Goal: Task Accomplishment & Management: Use online tool/utility

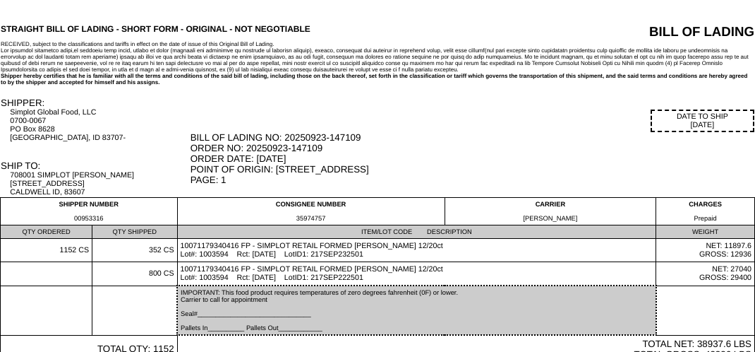
scroll to position [71, 0]
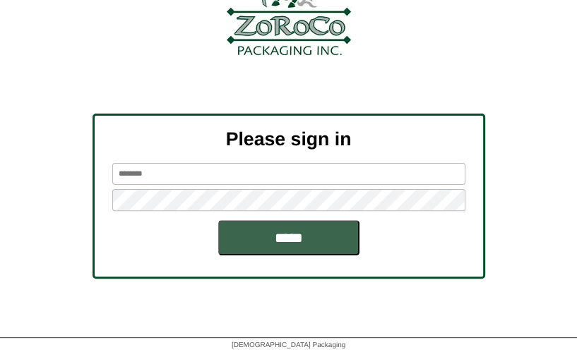
scroll to position [158, 0]
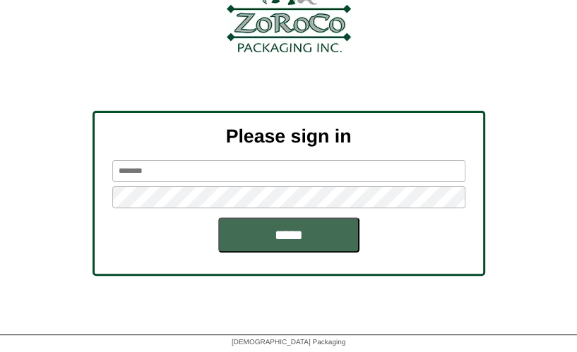
type input "*******"
click at [246, 236] on input "*****" at bounding box center [288, 234] width 141 height 35
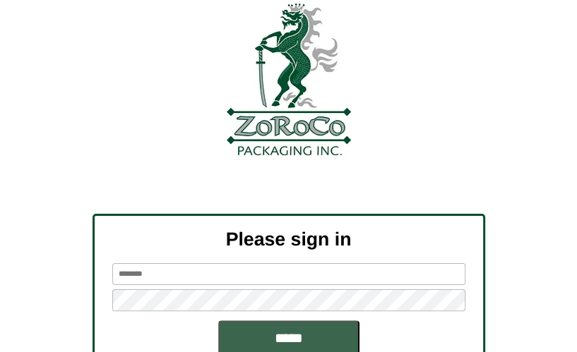
scroll to position [141, 0]
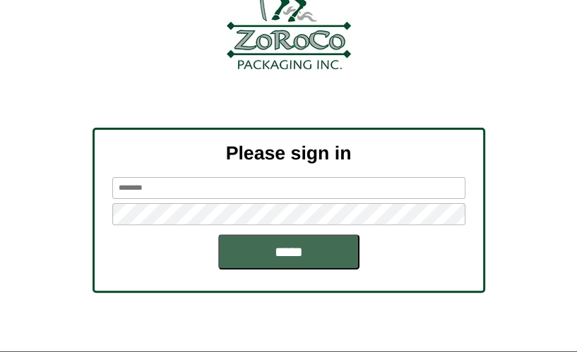
type input "*******"
click at [305, 255] on input "*****" at bounding box center [288, 251] width 141 height 35
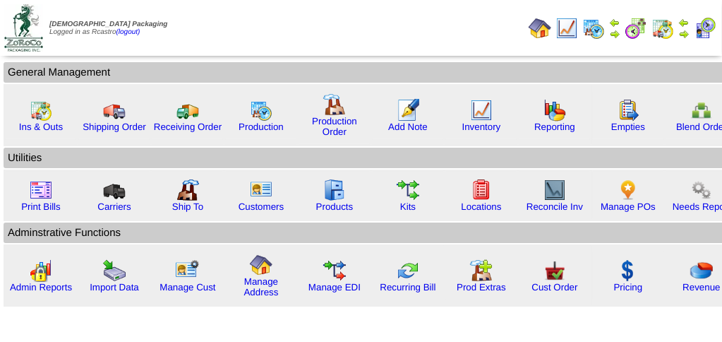
click at [576, 28] on img at bounding box center [705, 28] width 23 height 23
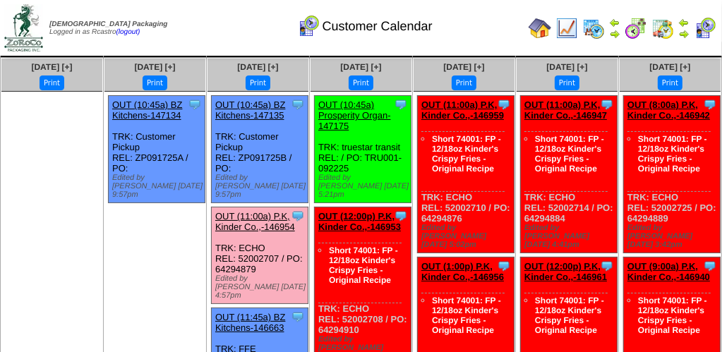
scroll to position [71, 0]
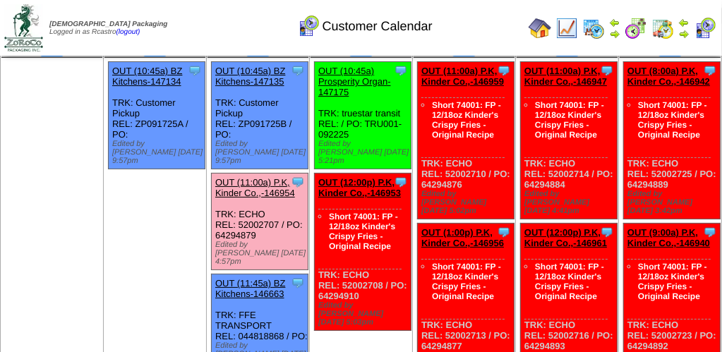
click at [270, 177] on link "OUT (11:00a) P.K, Kinder Co.,-146954" at bounding box center [255, 187] width 80 height 21
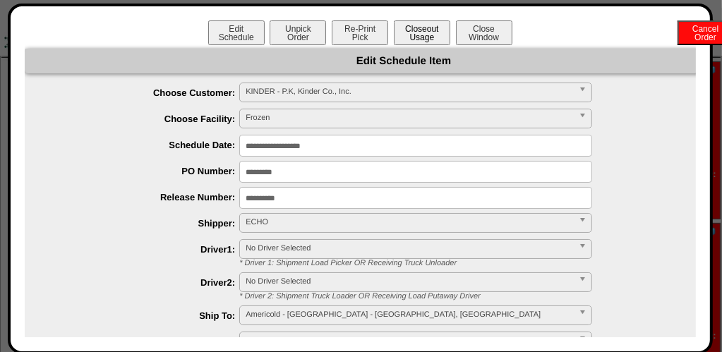
click at [412, 34] on button "Closeout Usage" at bounding box center [422, 32] width 56 height 25
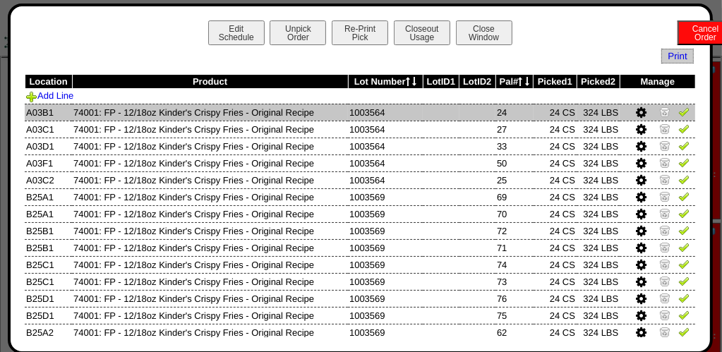
click at [678, 114] on img at bounding box center [683, 111] width 11 height 11
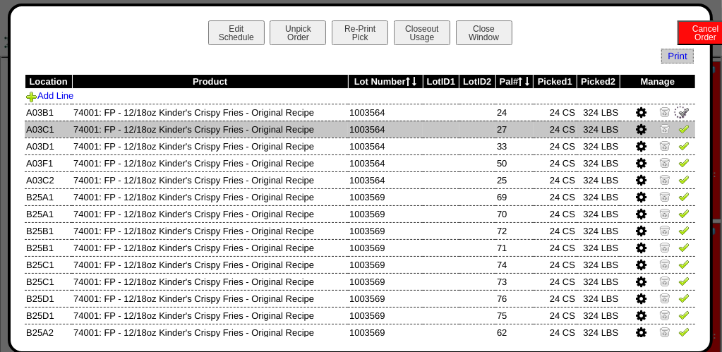
click at [678, 130] on img at bounding box center [683, 128] width 11 height 11
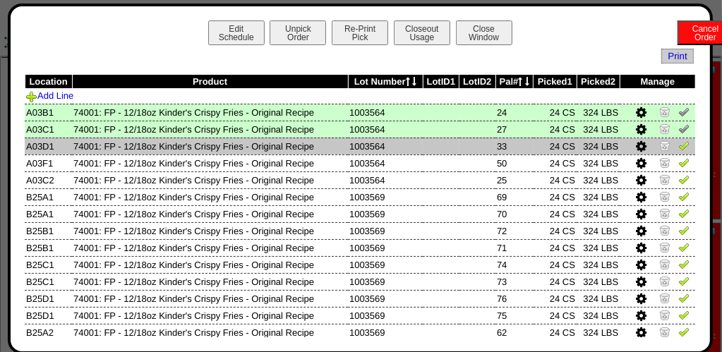
click at [678, 145] on img at bounding box center [683, 145] width 11 height 11
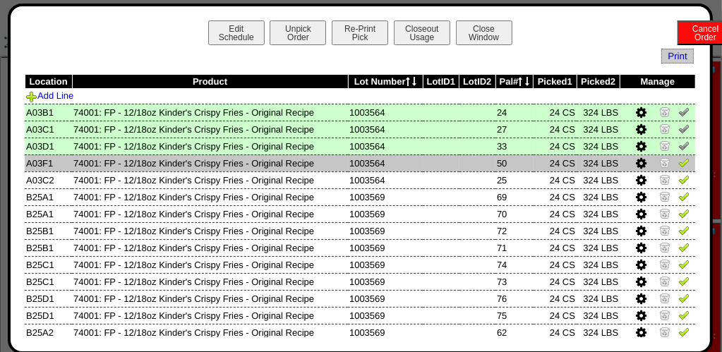
click at [678, 164] on img at bounding box center [683, 162] width 11 height 11
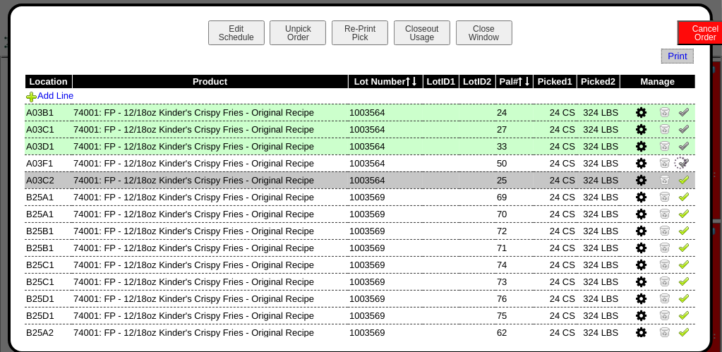
click at [678, 178] on img at bounding box center [683, 179] width 11 height 11
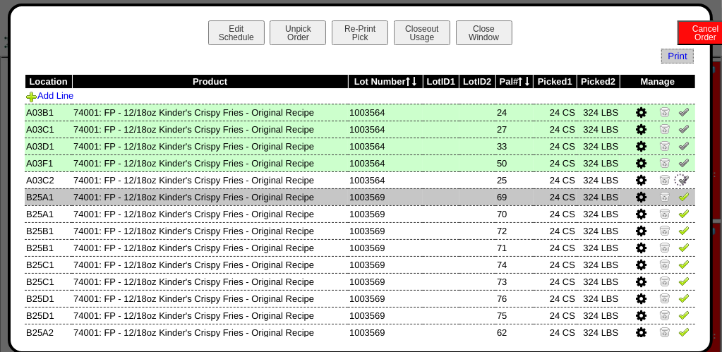
click at [678, 195] on img at bounding box center [683, 196] width 11 height 11
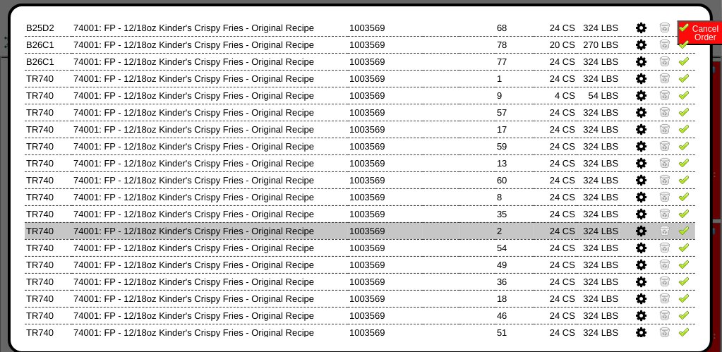
scroll to position [839, 0]
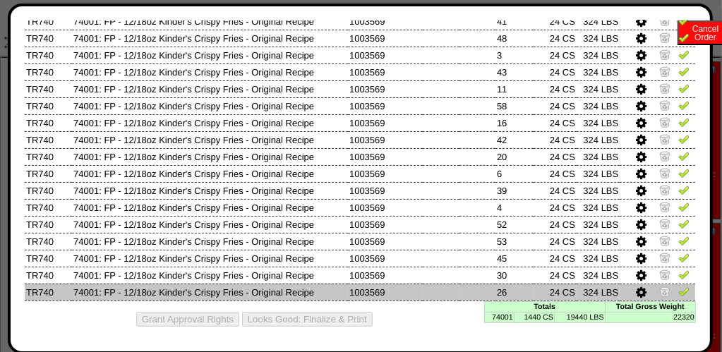
click at [678, 289] on img at bounding box center [683, 291] width 11 height 11
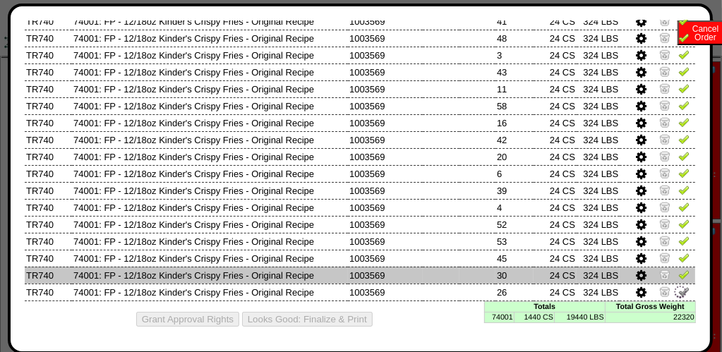
click at [678, 269] on img at bounding box center [683, 274] width 11 height 11
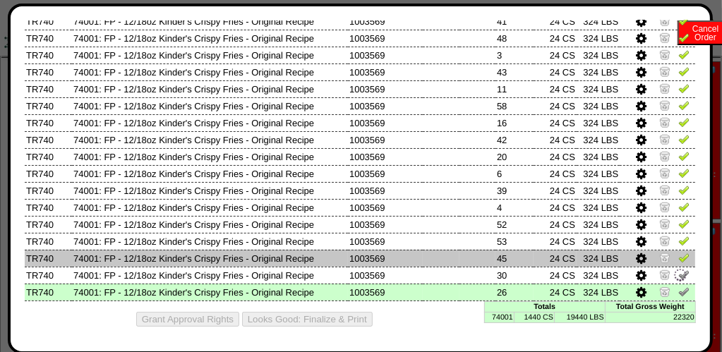
click at [678, 258] on img at bounding box center [683, 257] width 11 height 11
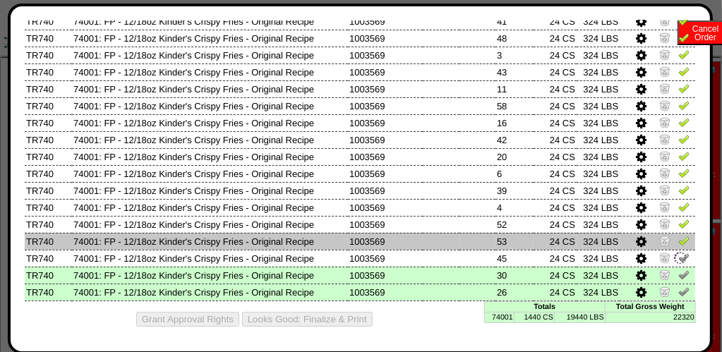
click at [678, 241] on img at bounding box center [683, 240] width 11 height 11
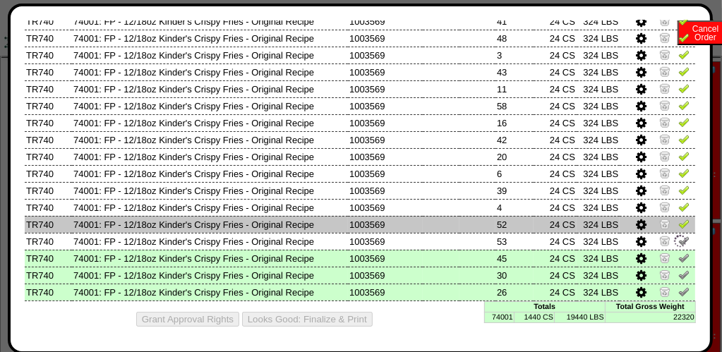
click at [678, 225] on img at bounding box center [683, 223] width 11 height 11
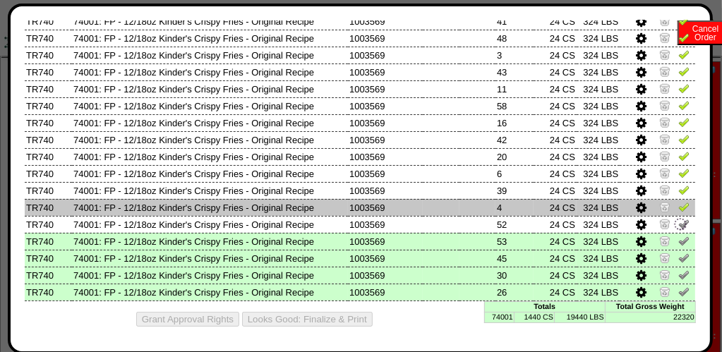
click at [678, 209] on img at bounding box center [683, 206] width 11 height 11
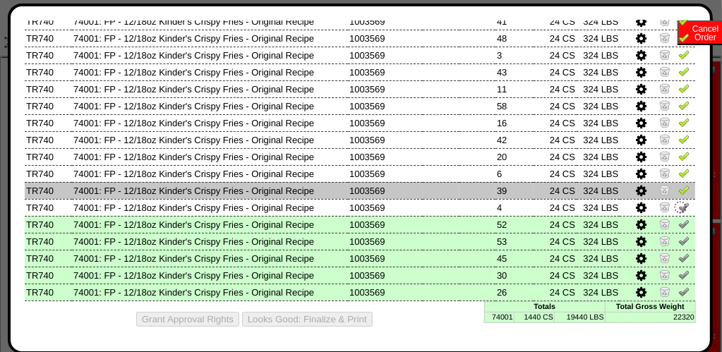
click at [678, 194] on img at bounding box center [683, 189] width 11 height 11
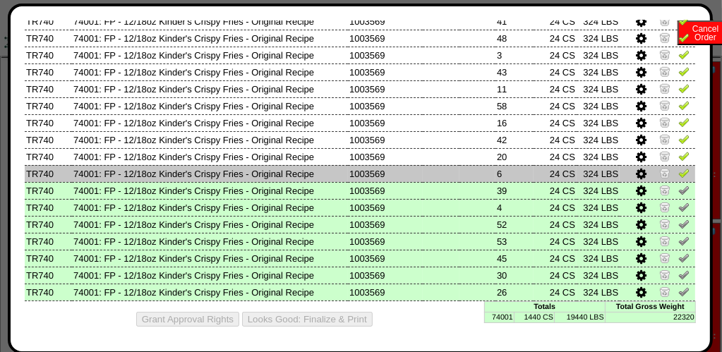
click at [678, 176] on img at bounding box center [683, 172] width 11 height 11
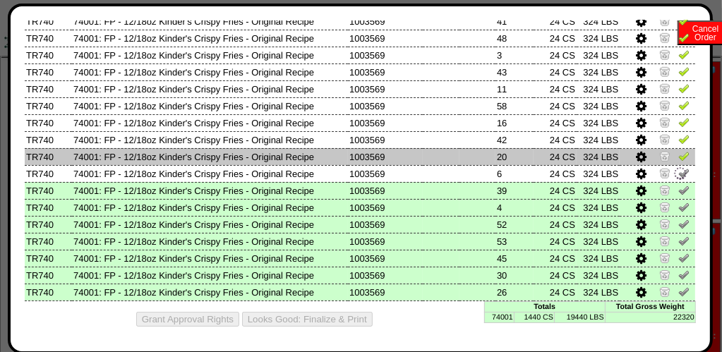
click at [681, 154] on td at bounding box center [658, 156] width 76 height 17
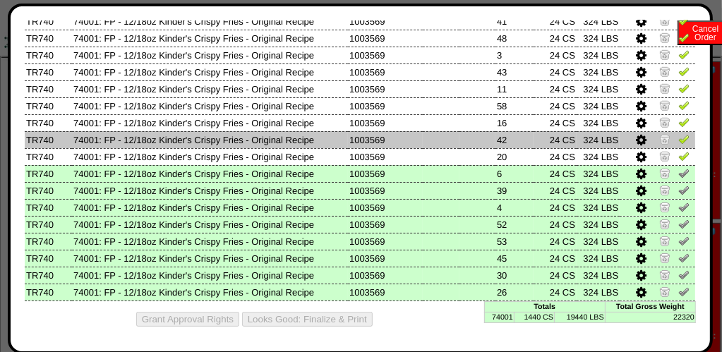
click at [678, 140] on img at bounding box center [683, 138] width 11 height 11
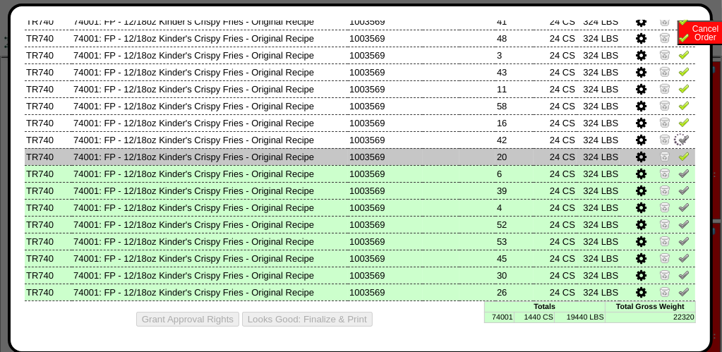
click at [679, 152] on img at bounding box center [683, 155] width 11 height 11
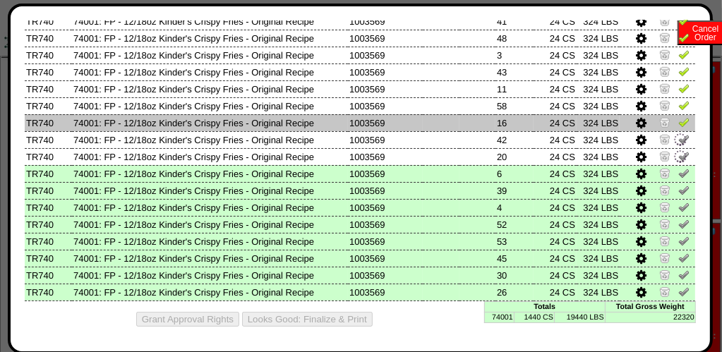
click at [678, 123] on img at bounding box center [683, 121] width 11 height 11
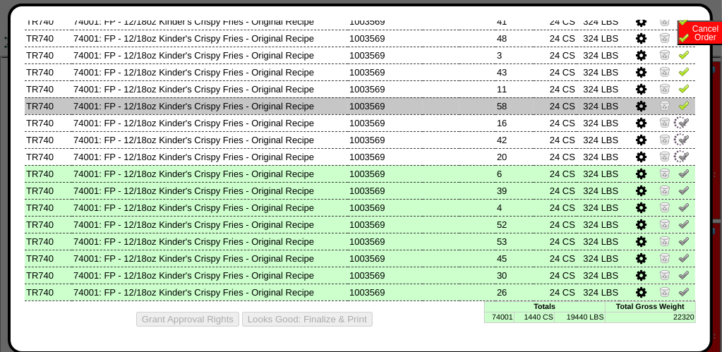
click at [678, 107] on img at bounding box center [683, 105] width 11 height 11
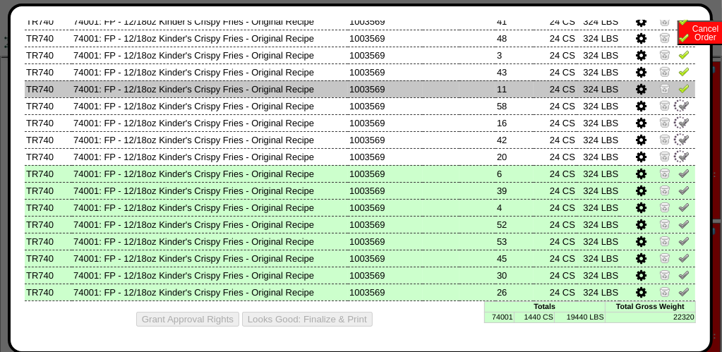
click at [678, 88] on img at bounding box center [683, 88] width 11 height 11
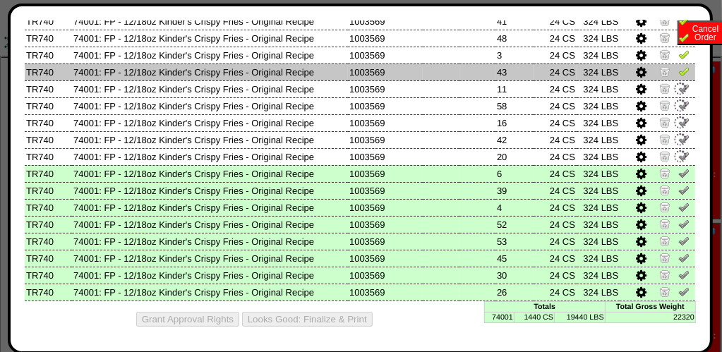
click at [678, 73] on img at bounding box center [683, 71] width 11 height 11
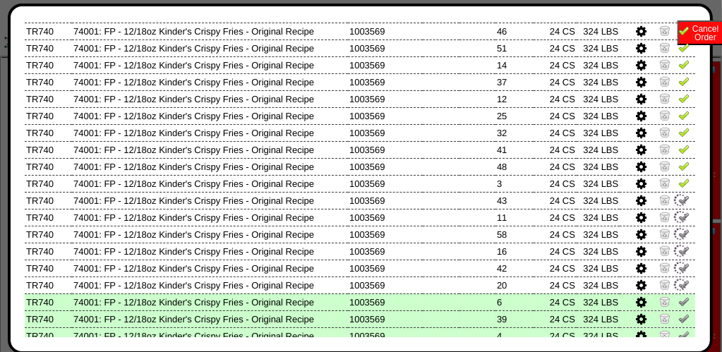
scroll to position [697, 0]
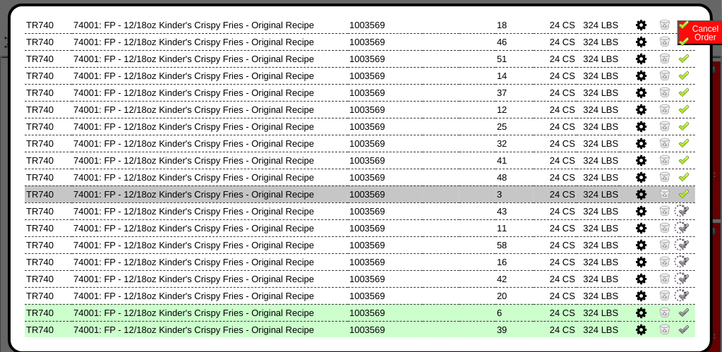
click at [678, 195] on img at bounding box center [683, 193] width 11 height 11
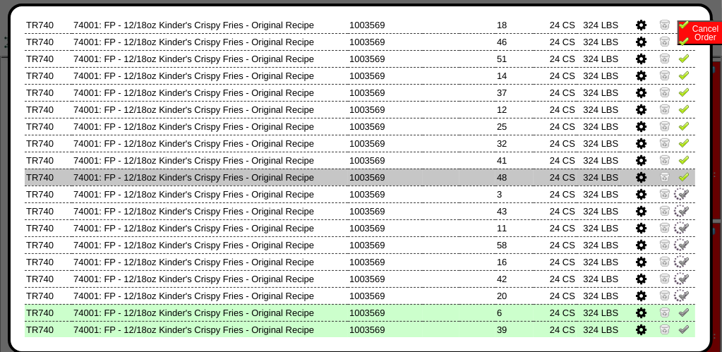
click at [678, 180] on img at bounding box center [683, 176] width 11 height 11
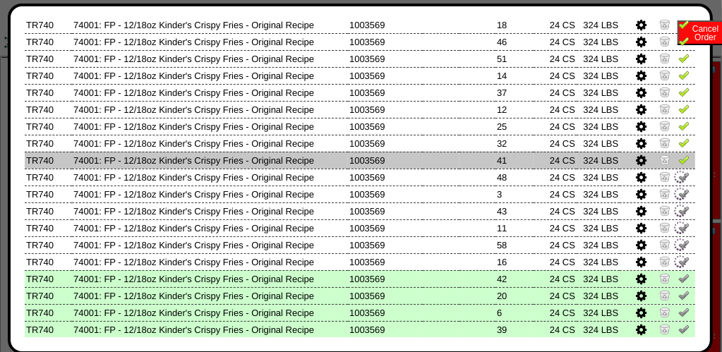
click at [678, 161] on img at bounding box center [683, 159] width 11 height 11
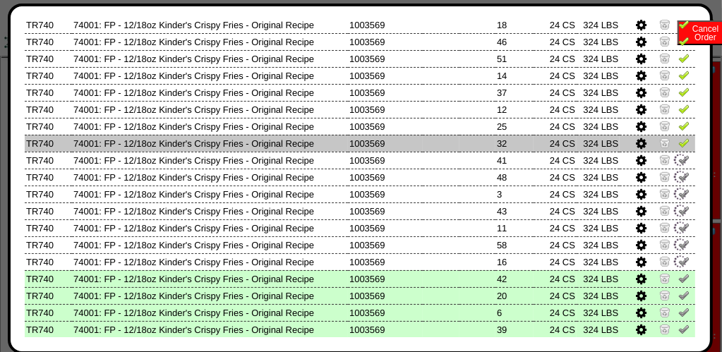
click at [678, 147] on img at bounding box center [683, 142] width 11 height 11
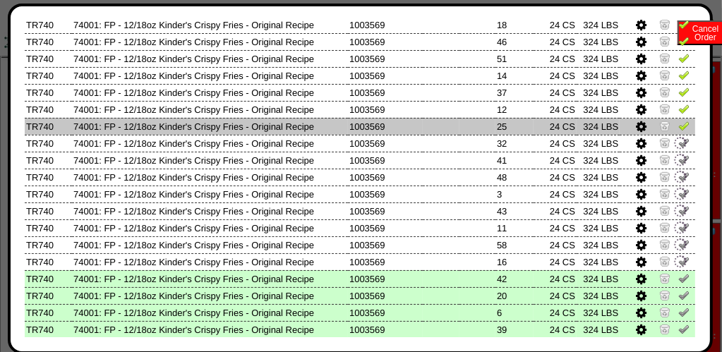
click at [678, 129] on img at bounding box center [683, 125] width 11 height 11
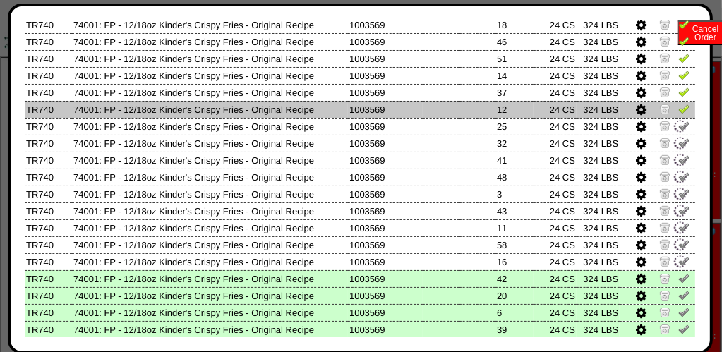
click at [678, 116] on link at bounding box center [683, 111] width 11 height 11
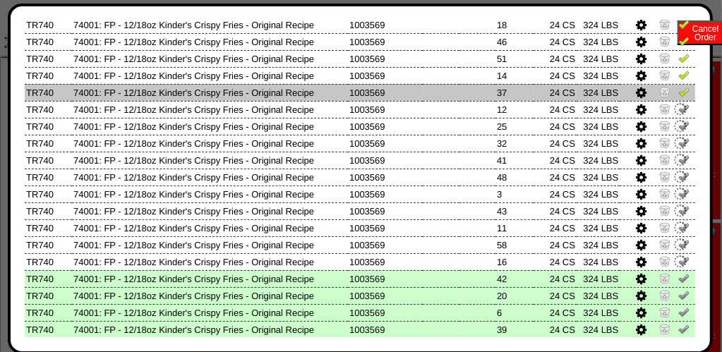
click at [678, 97] on img at bounding box center [683, 91] width 11 height 11
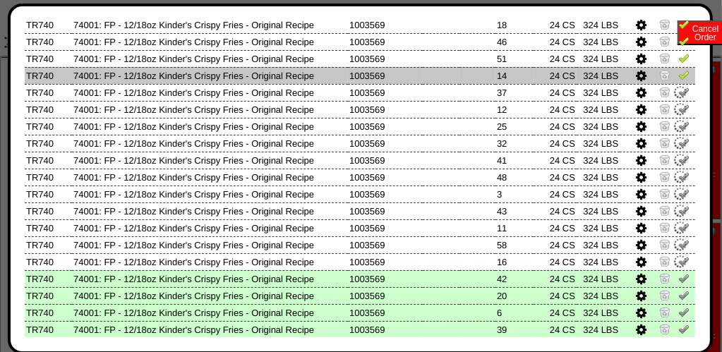
click at [678, 80] on img at bounding box center [683, 74] width 11 height 11
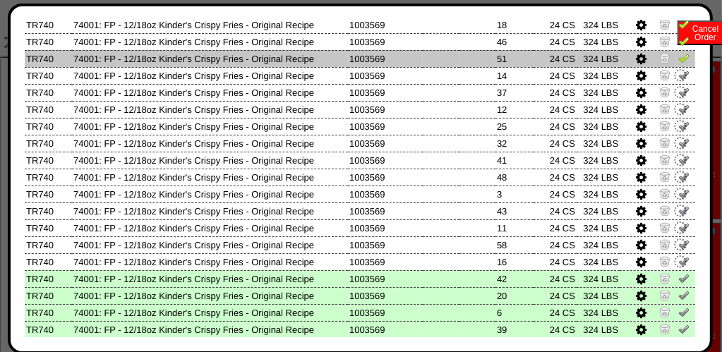
click at [678, 62] on img at bounding box center [683, 57] width 11 height 11
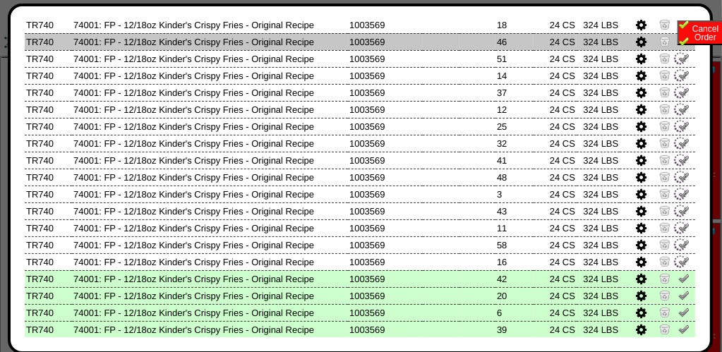
click at [678, 44] on img at bounding box center [683, 40] width 11 height 11
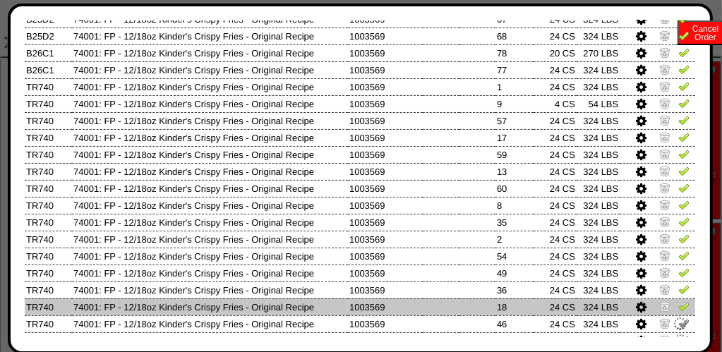
scroll to position [486, 0]
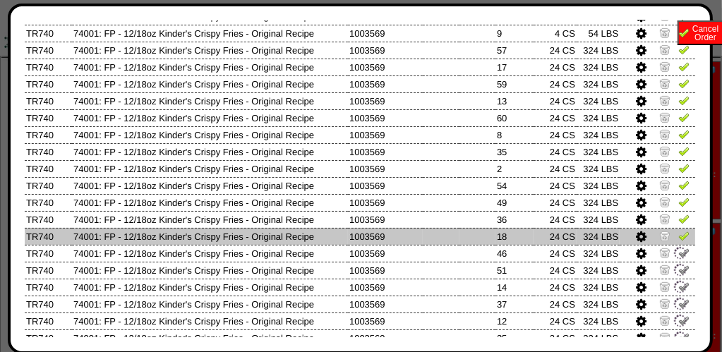
click at [678, 239] on img at bounding box center [683, 235] width 11 height 11
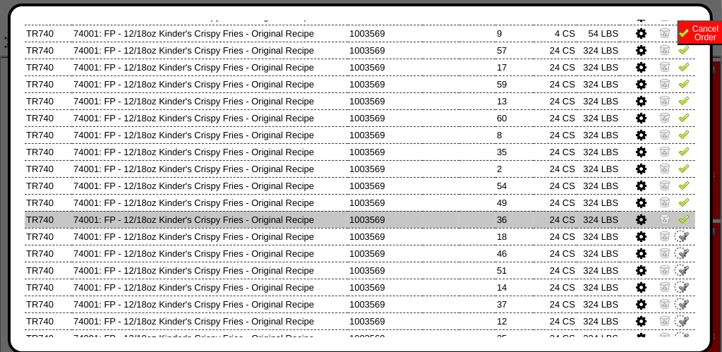
click at [678, 221] on img at bounding box center [683, 218] width 11 height 11
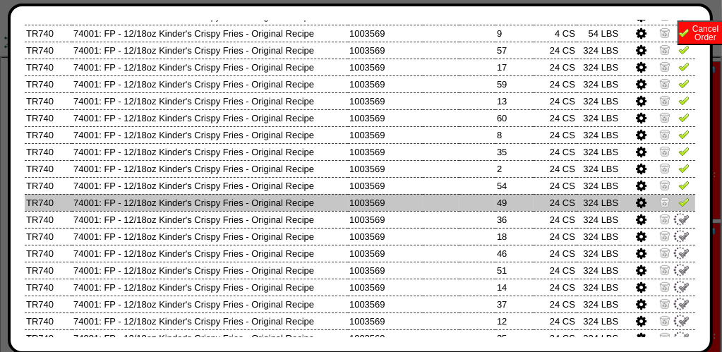
click at [678, 202] on img at bounding box center [683, 201] width 11 height 11
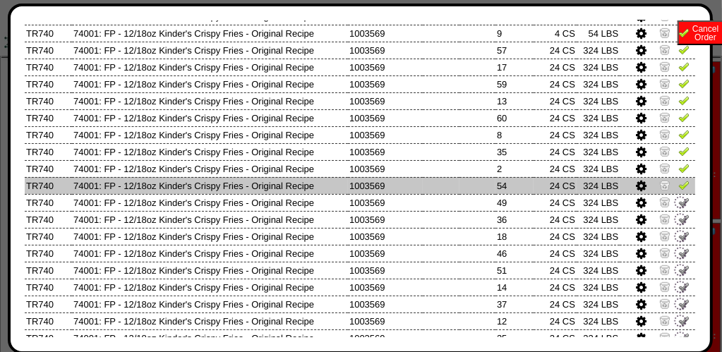
click at [678, 184] on img at bounding box center [683, 184] width 11 height 11
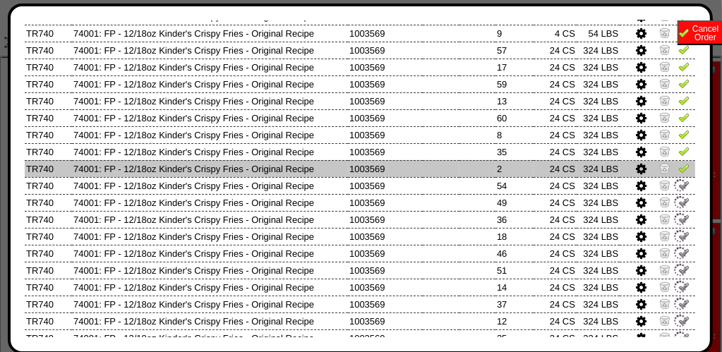
click at [678, 171] on img at bounding box center [683, 167] width 11 height 11
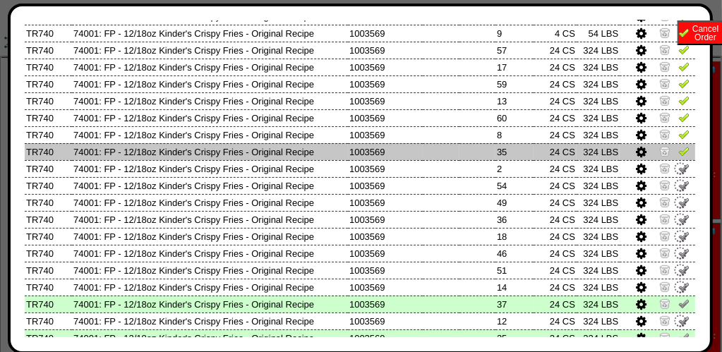
click at [678, 155] on img at bounding box center [683, 150] width 11 height 11
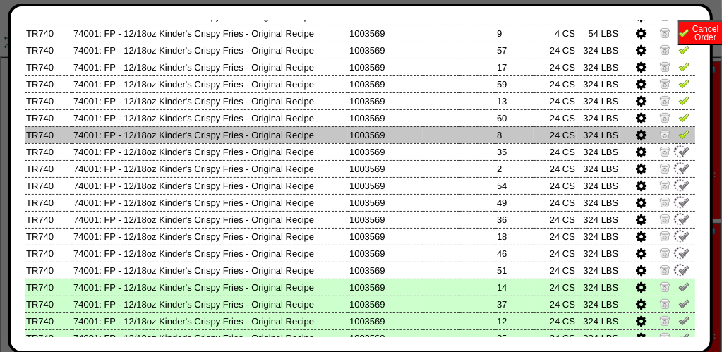
click at [678, 141] on link at bounding box center [683, 136] width 11 height 11
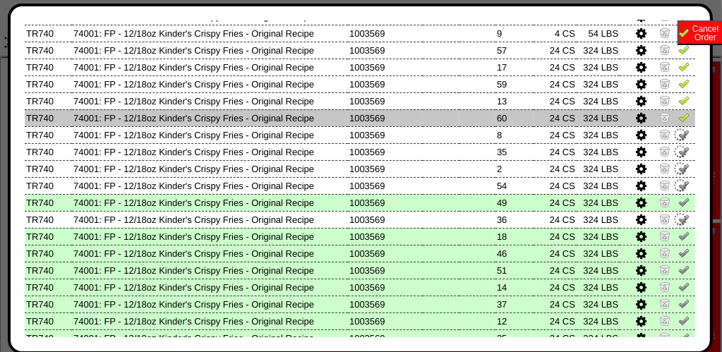
click at [678, 120] on img at bounding box center [683, 117] width 11 height 11
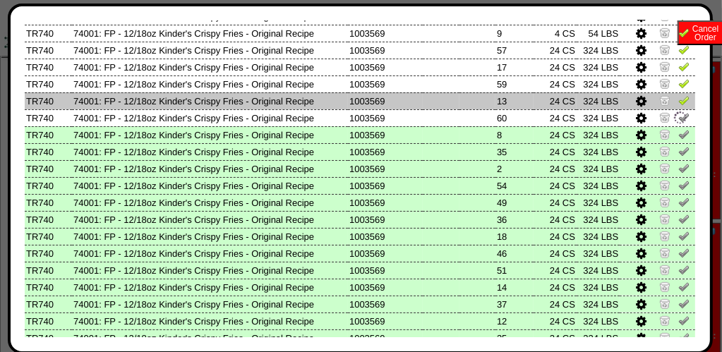
click at [678, 104] on img at bounding box center [683, 100] width 11 height 11
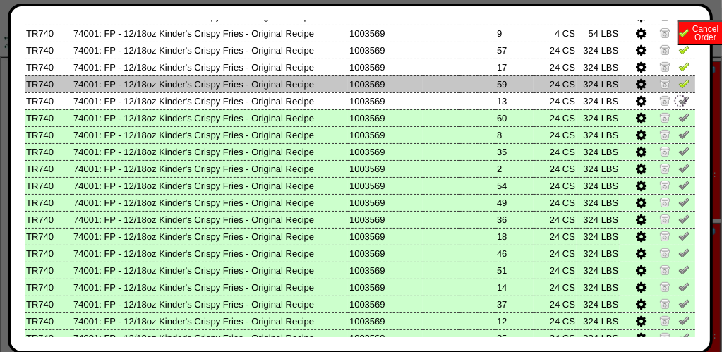
click at [678, 89] on img at bounding box center [683, 83] width 11 height 11
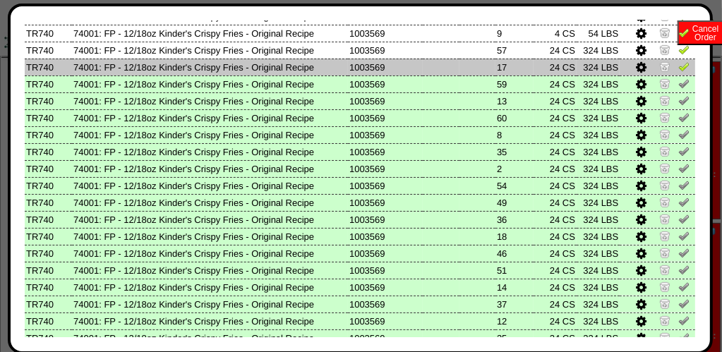
click at [678, 67] on img at bounding box center [683, 66] width 11 height 11
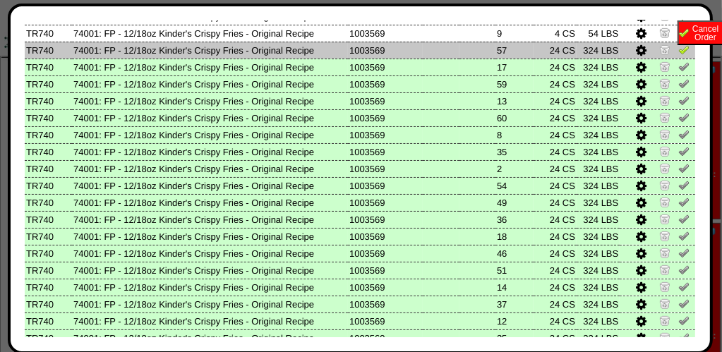
click at [678, 55] on img at bounding box center [683, 49] width 11 height 11
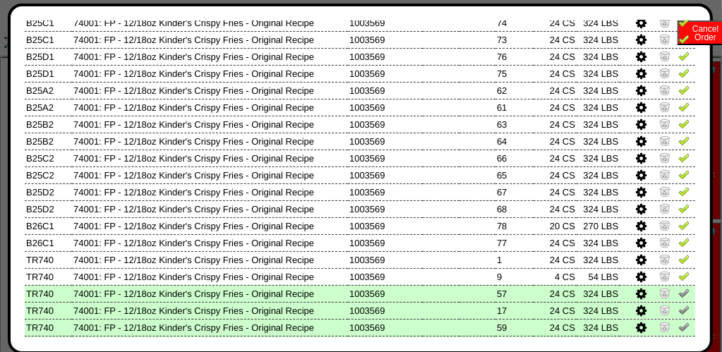
scroll to position [274, 0]
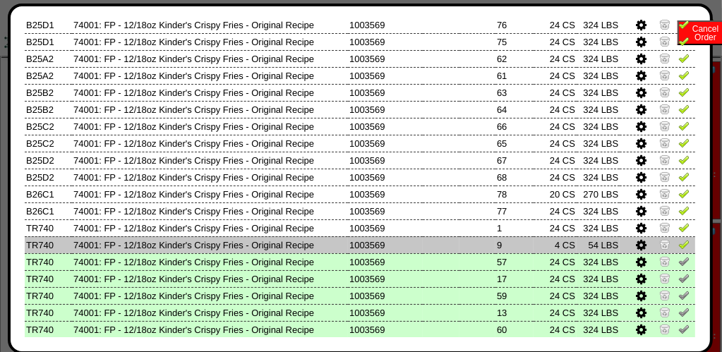
click at [678, 240] on img at bounding box center [683, 244] width 11 height 11
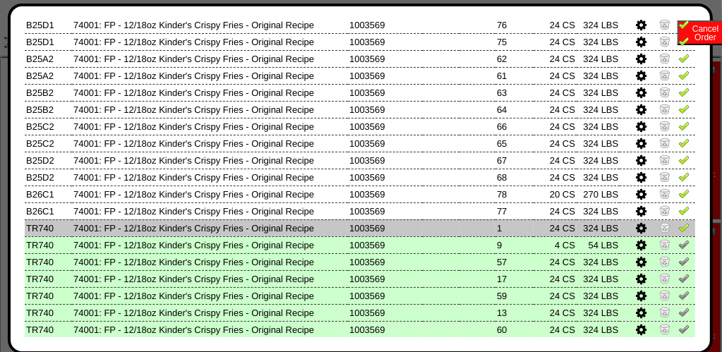
click at [678, 229] on img at bounding box center [683, 227] width 11 height 11
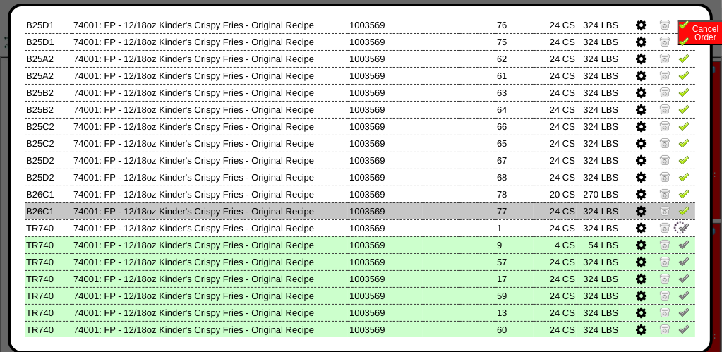
click at [678, 216] on img at bounding box center [683, 210] width 11 height 11
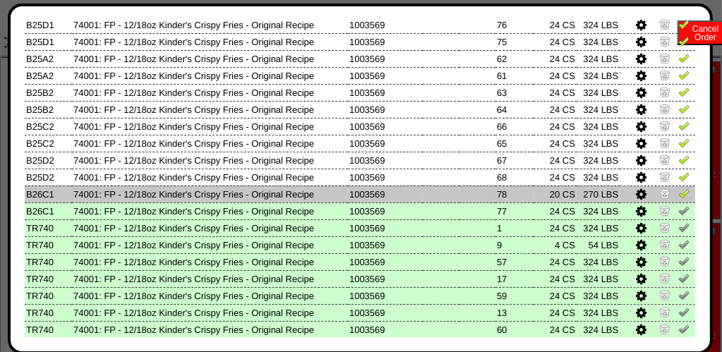
click at [678, 195] on img at bounding box center [683, 193] width 11 height 11
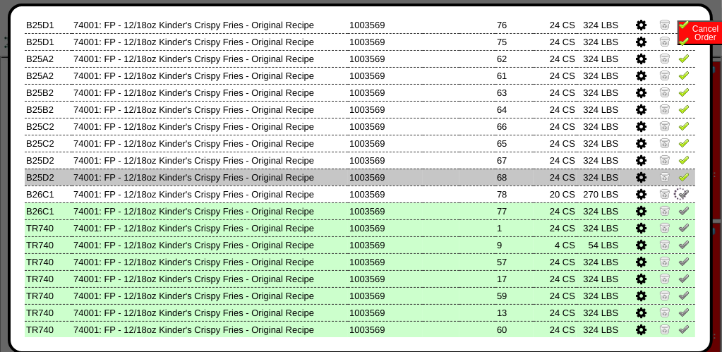
click at [666, 179] on td at bounding box center [658, 177] width 76 height 17
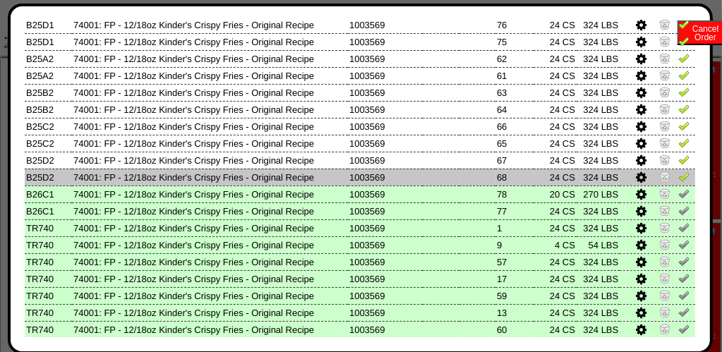
click at [678, 174] on img at bounding box center [683, 176] width 11 height 11
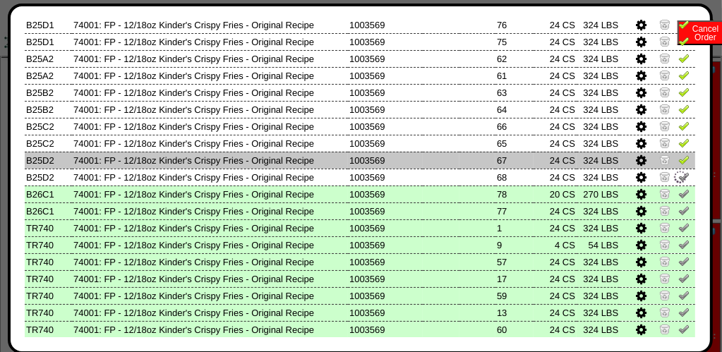
click at [678, 167] on link at bounding box center [683, 162] width 11 height 11
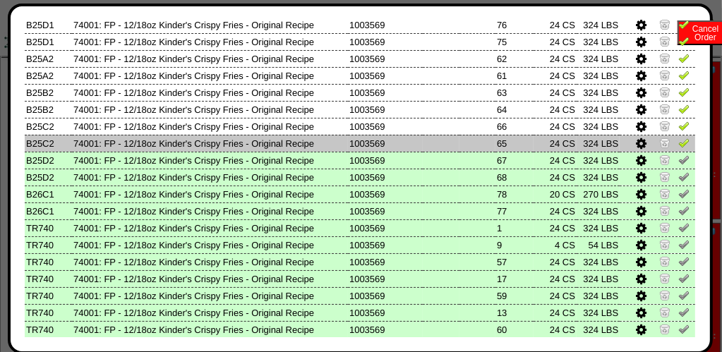
click at [678, 144] on img at bounding box center [683, 142] width 11 height 11
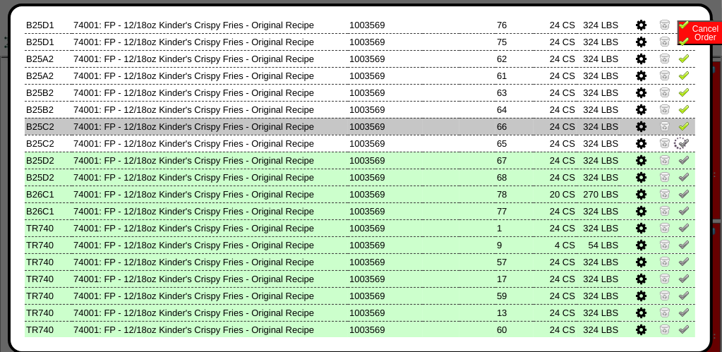
click at [678, 131] on img at bounding box center [683, 125] width 11 height 11
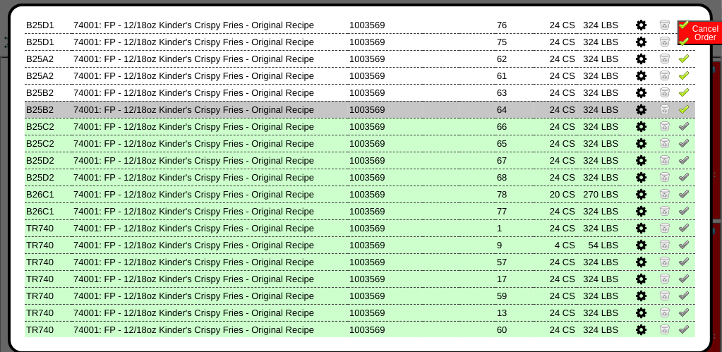
click at [678, 114] on img at bounding box center [683, 108] width 11 height 11
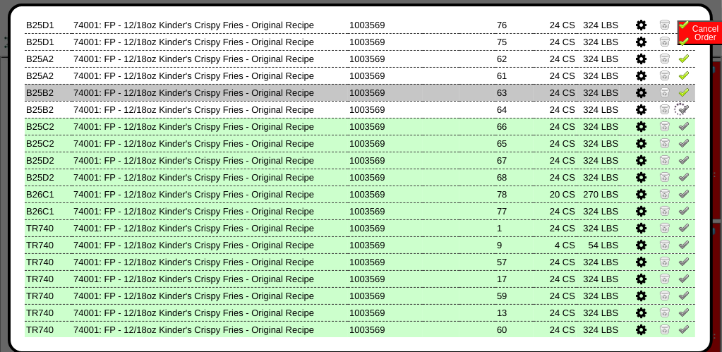
click at [678, 97] on img at bounding box center [683, 91] width 11 height 11
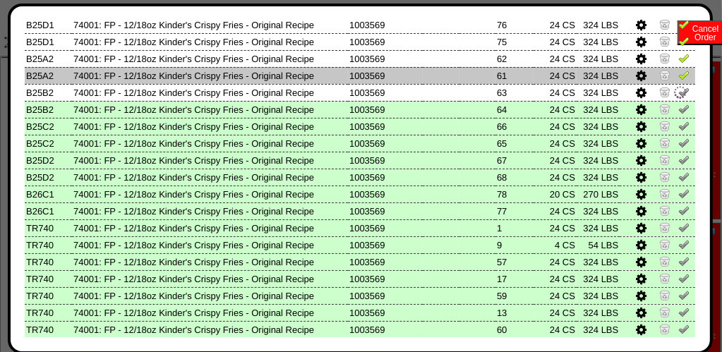
click at [678, 79] on img at bounding box center [683, 74] width 11 height 11
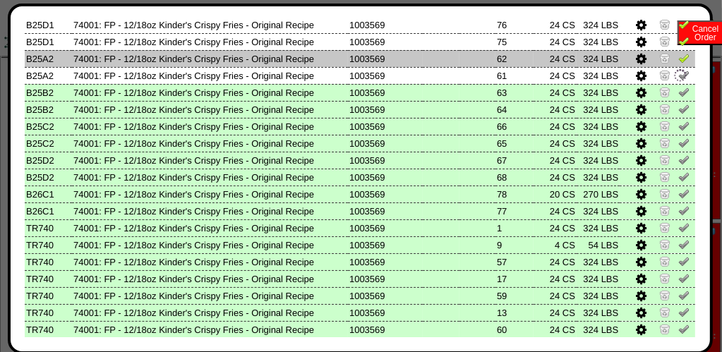
click at [678, 64] on img at bounding box center [683, 57] width 11 height 11
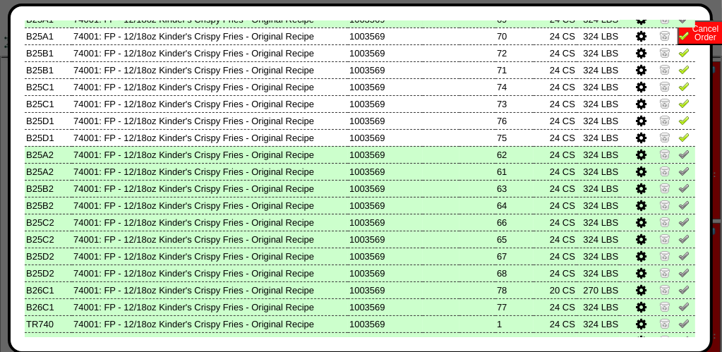
scroll to position [133, 0]
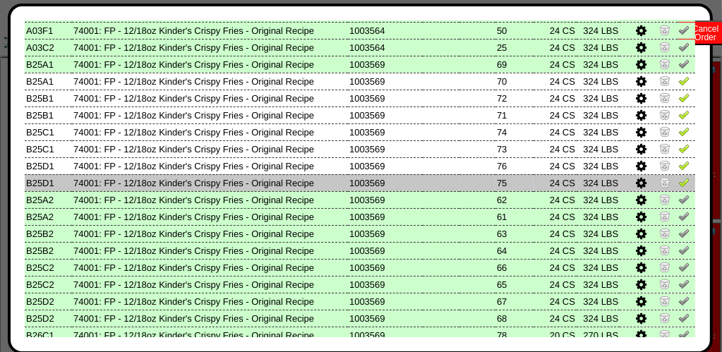
click at [678, 182] on img at bounding box center [683, 181] width 11 height 11
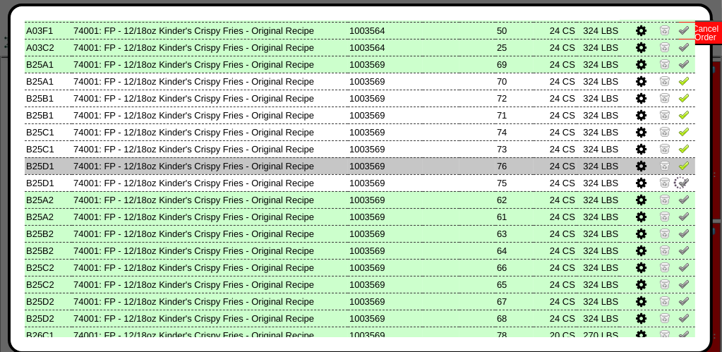
click at [678, 167] on img at bounding box center [683, 165] width 11 height 11
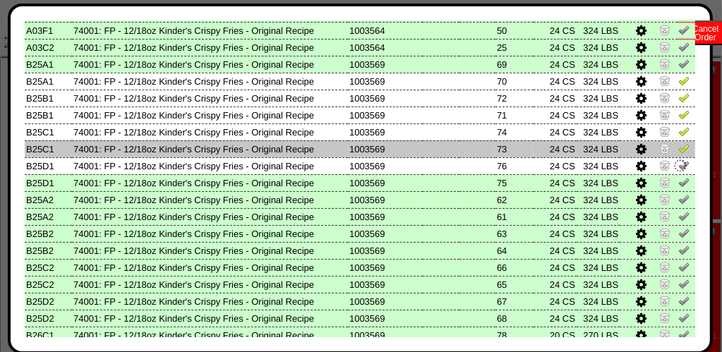
click at [678, 150] on img at bounding box center [683, 148] width 11 height 11
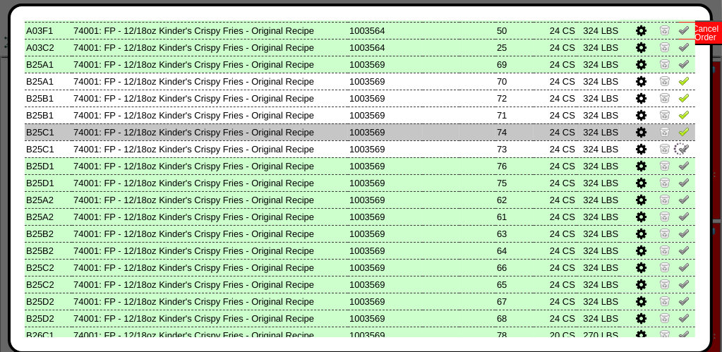
click at [678, 133] on img at bounding box center [683, 131] width 11 height 11
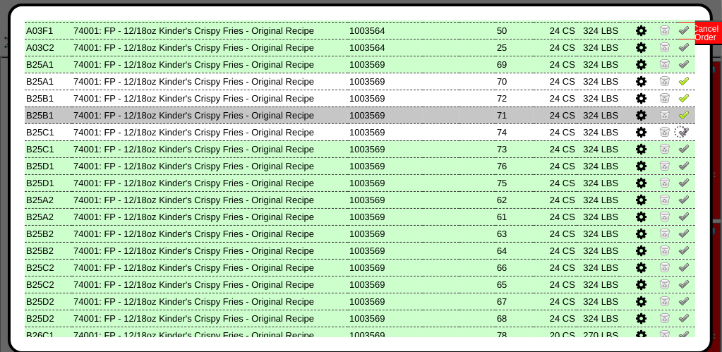
click at [678, 118] on img at bounding box center [683, 114] width 11 height 11
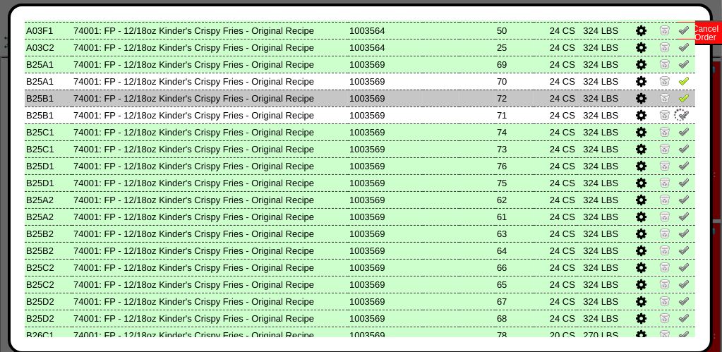
click at [678, 102] on img at bounding box center [683, 97] width 11 height 11
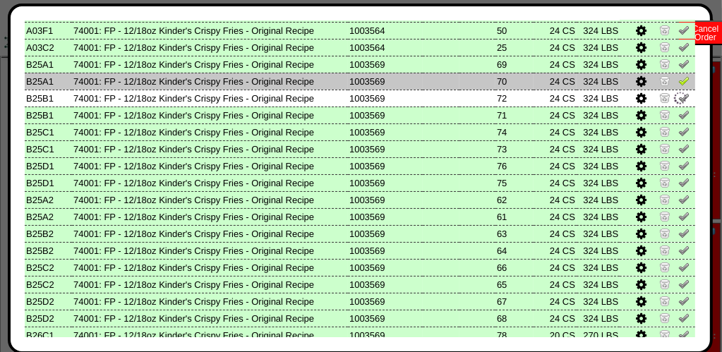
click at [678, 86] on img at bounding box center [683, 80] width 11 height 11
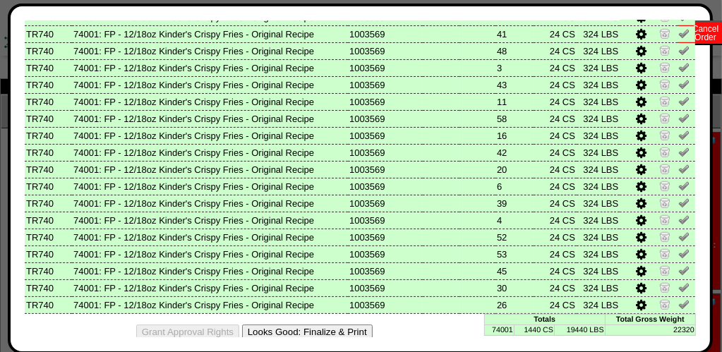
scroll to position [839, 0]
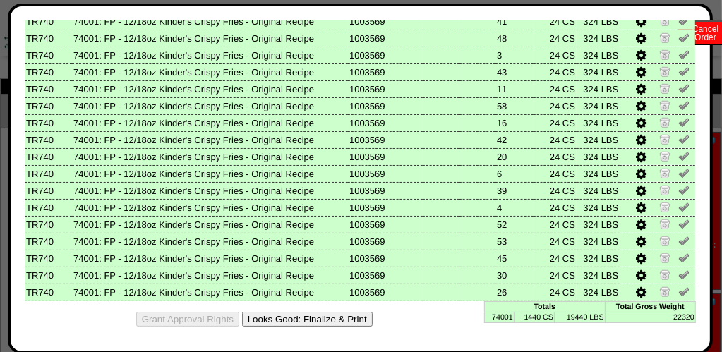
click at [306, 319] on button "Looks Good: Finalize & Print" at bounding box center [307, 319] width 131 height 15
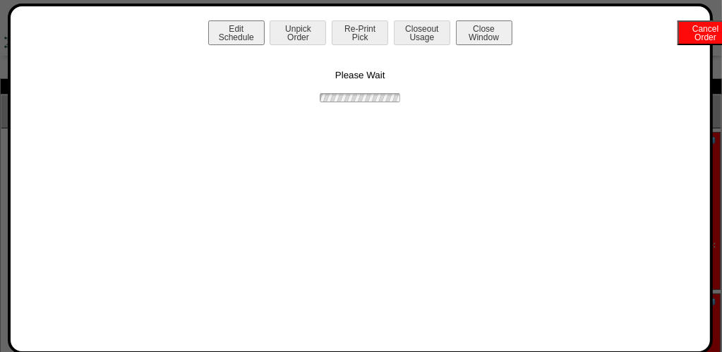
scroll to position [0, 0]
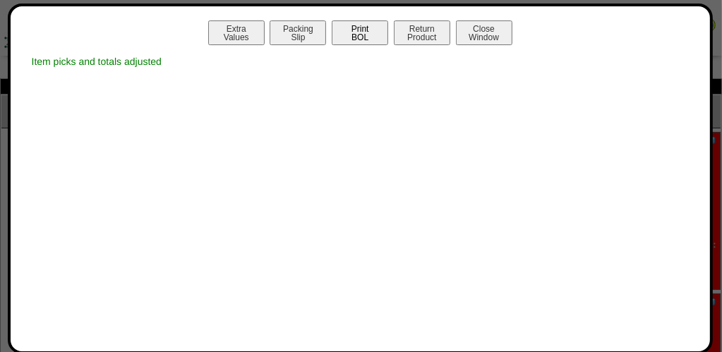
click at [368, 37] on button "Print BOL" at bounding box center [360, 32] width 56 height 25
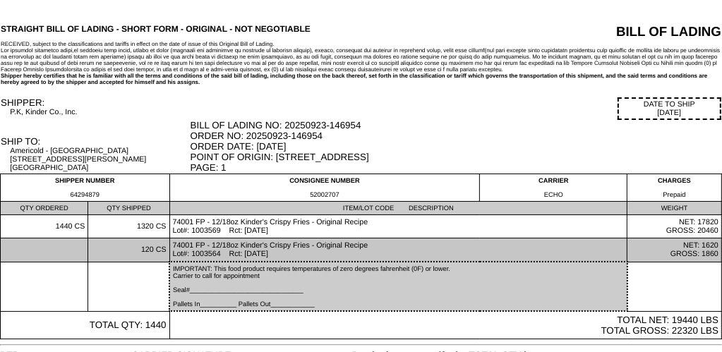
scroll to position [58, 0]
